Goal: Go to known website: Access a specific website the user already knows

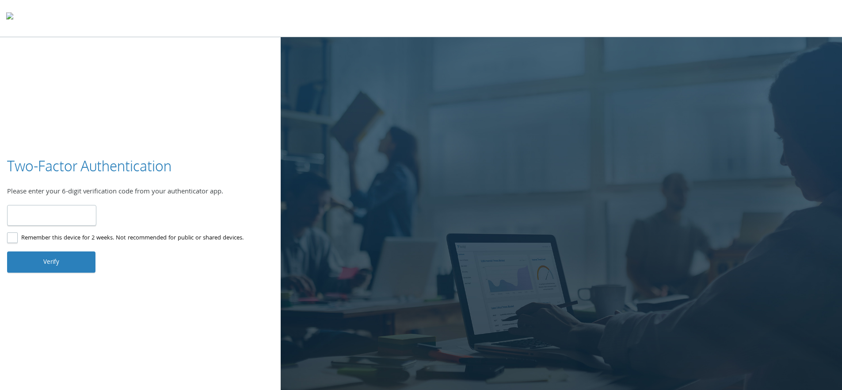
click at [38, 28] on div at bounding box center [421, 18] width 842 height 37
click at [13, 19] on img at bounding box center [9, 18] width 7 height 18
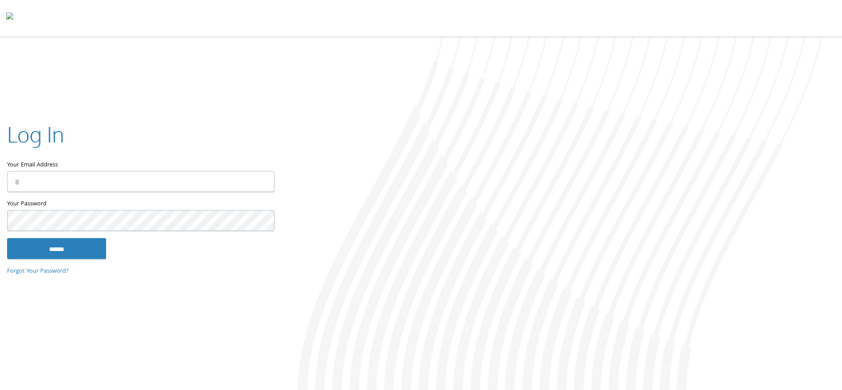
type input "**********"
